Goal: Navigation & Orientation: Find specific page/section

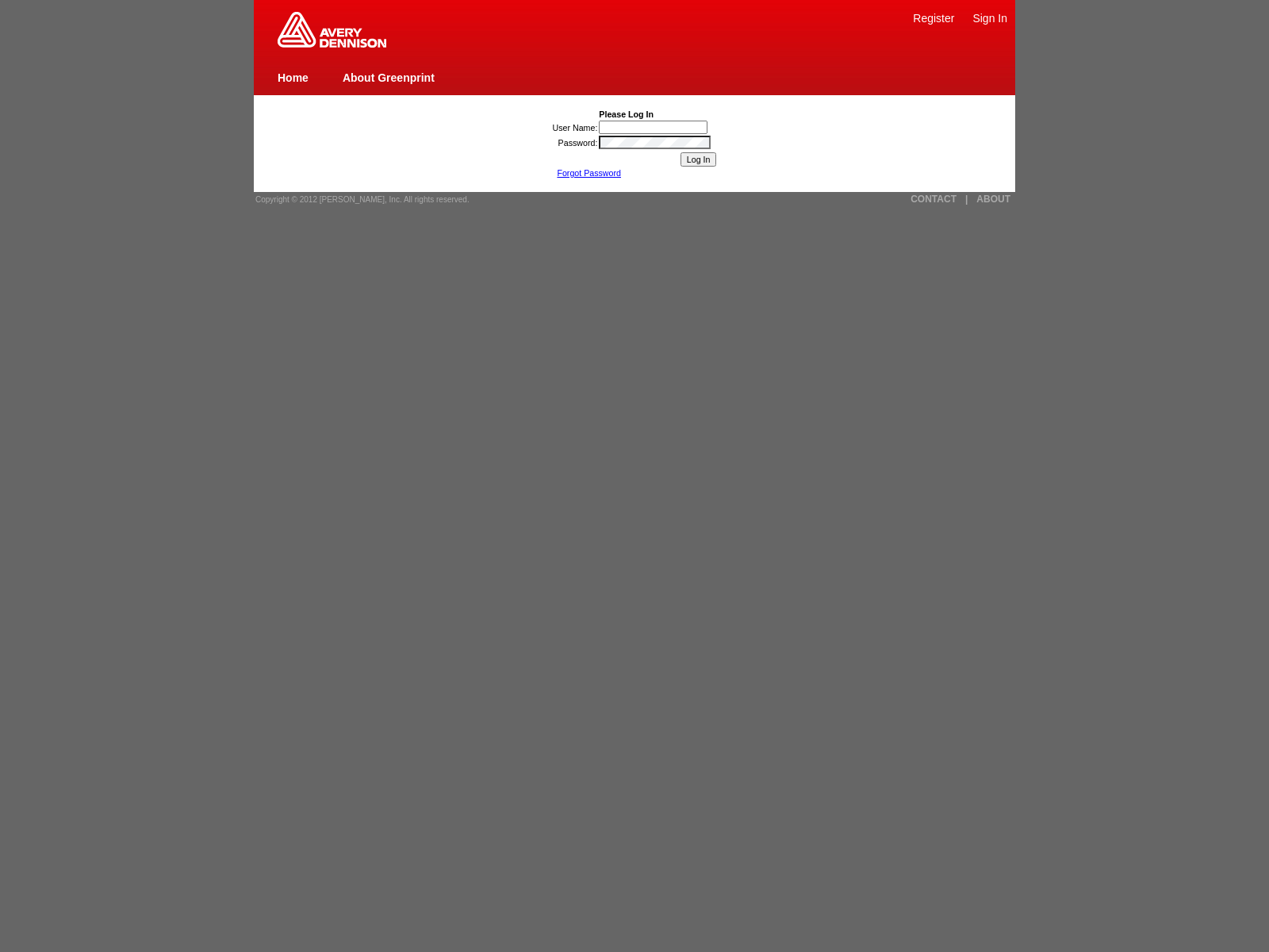
click at [993, 199] on link "ABOUT" at bounding box center [993, 199] width 34 height 11
